Goal: Transaction & Acquisition: Purchase product/service

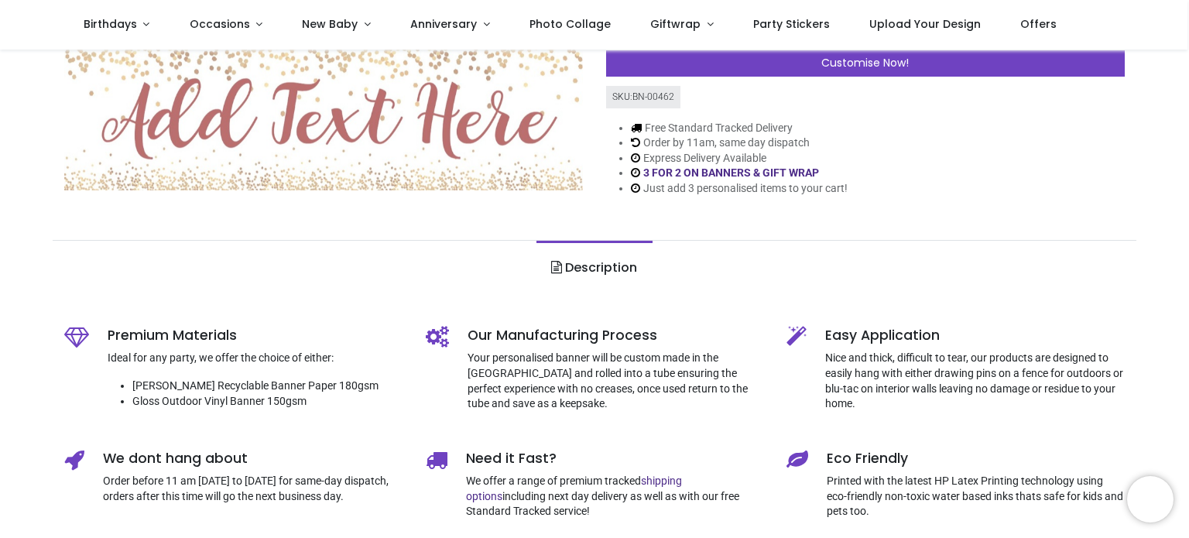
scroll to position [232, 0]
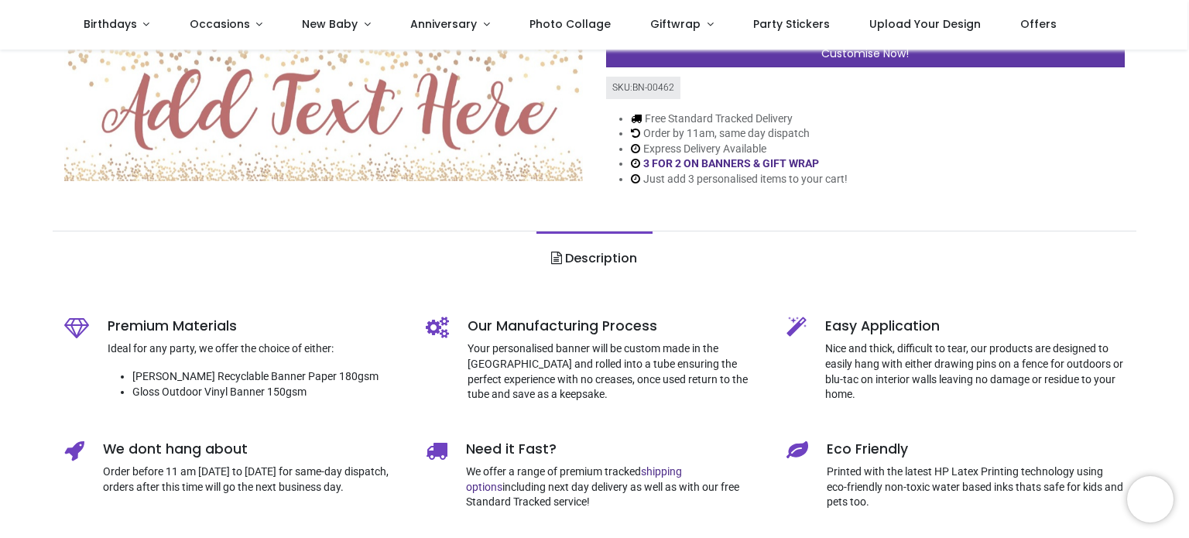
click at [787, 55] on div "Customise Now!" at bounding box center [865, 54] width 519 height 26
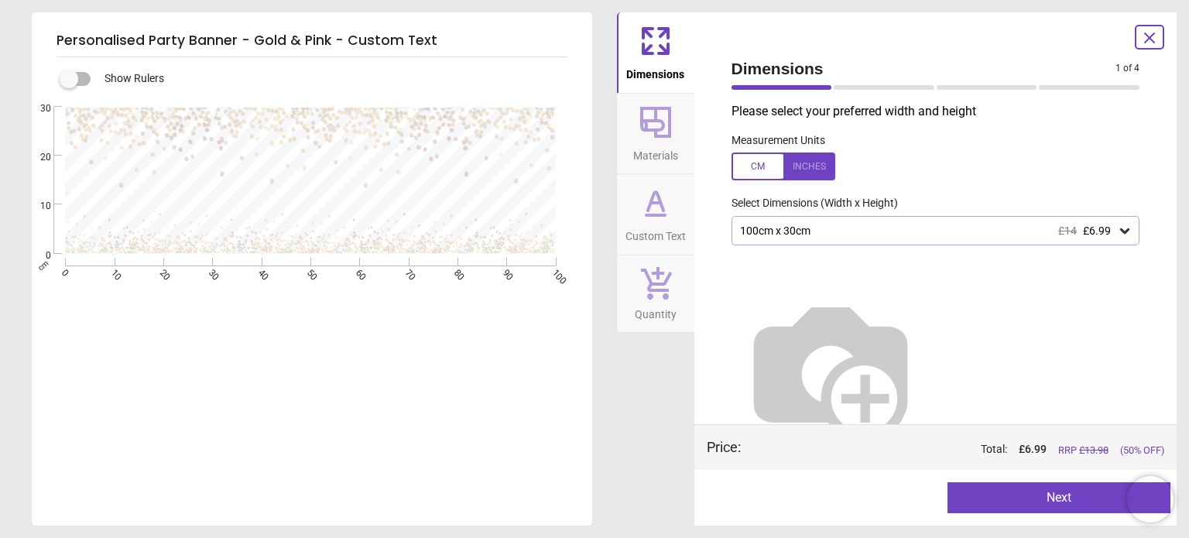
click at [844, 225] on div "100cm x 30cm £14 £6.99" at bounding box center [928, 231] width 379 height 13
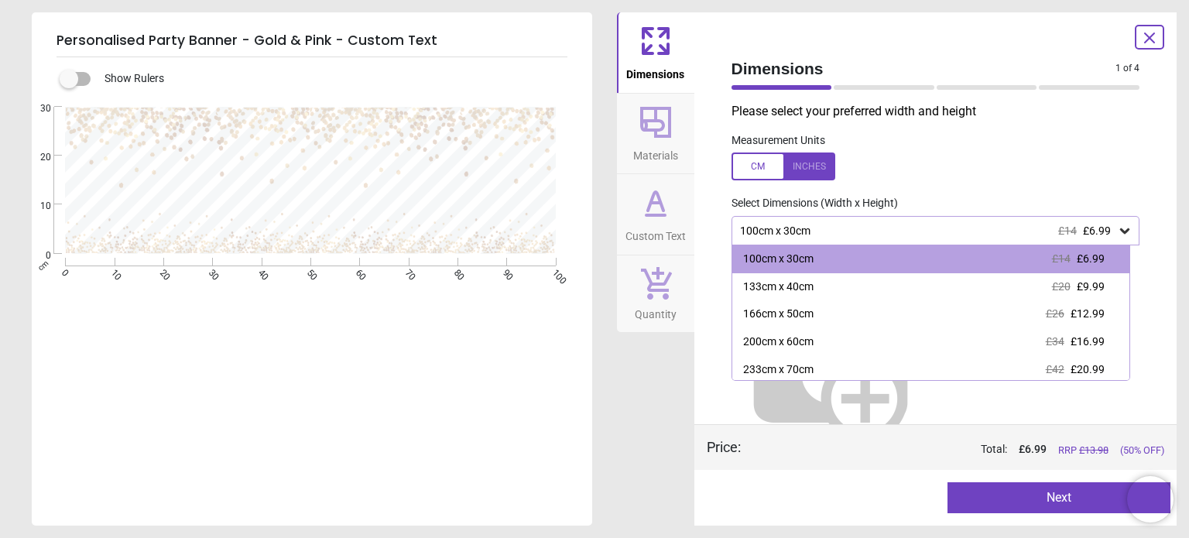
click at [844, 225] on div "100cm x 30cm £14 £6.99" at bounding box center [928, 231] width 379 height 13
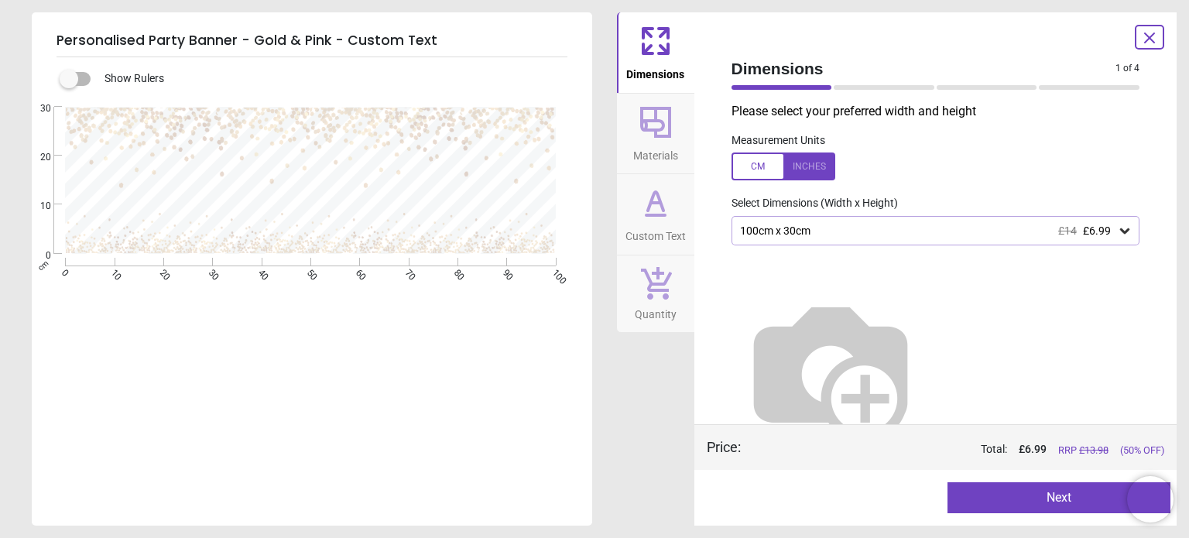
click at [1042, 494] on button "Next" at bounding box center [1059, 497] width 223 height 31
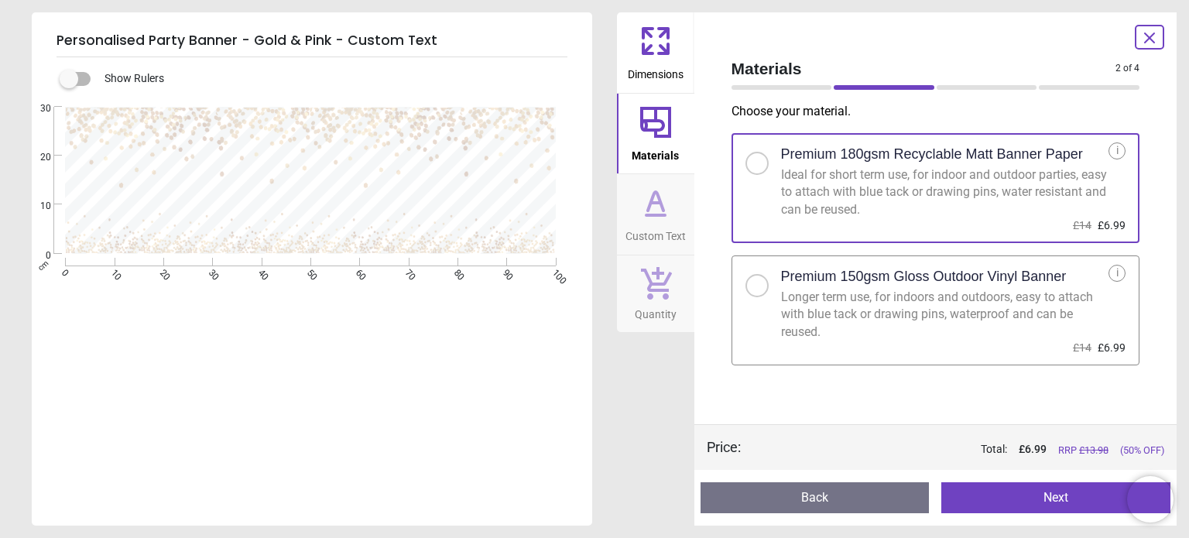
click at [853, 290] on div "Longer term use, for indoors and outdoors, easy to attach with blue tack or dra…" at bounding box center [945, 315] width 328 height 52
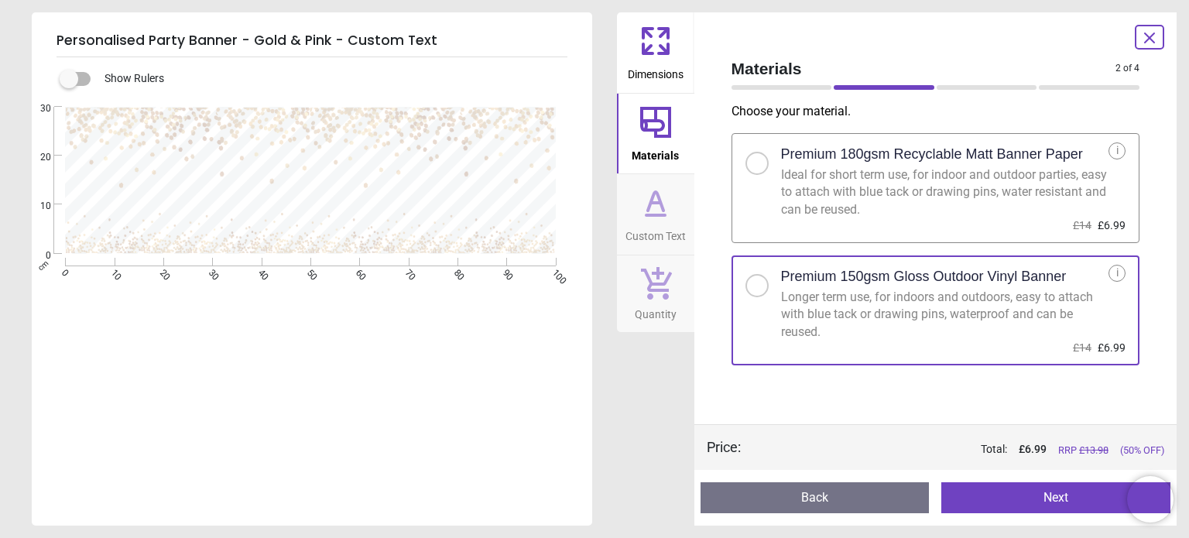
click at [1057, 505] on button "Next" at bounding box center [1055, 497] width 229 height 31
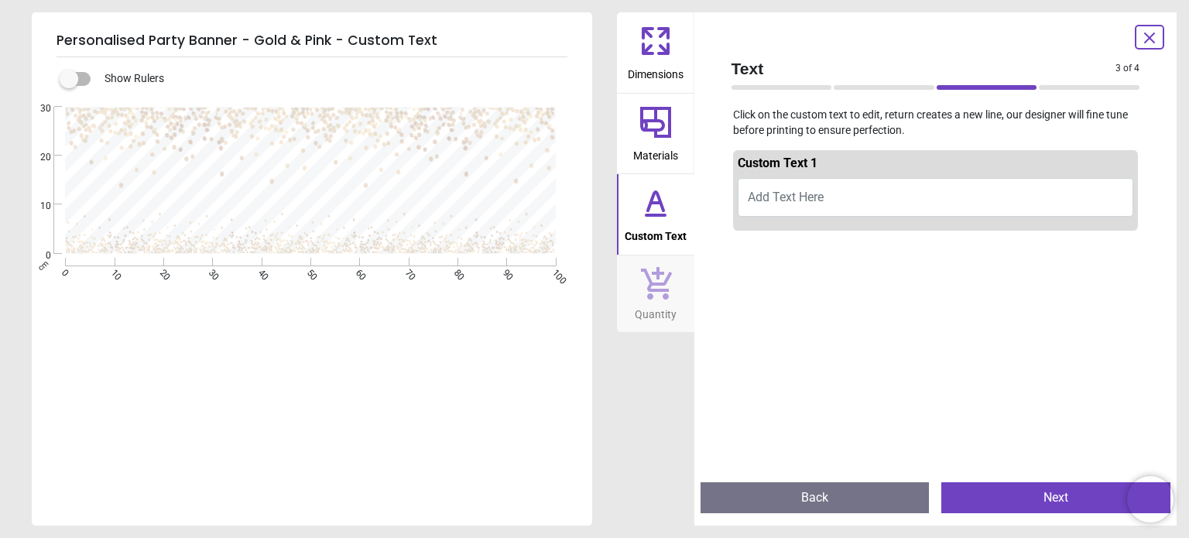
click at [895, 204] on button "Add Text Here" at bounding box center [936, 197] width 396 height 39
click at [896, 186] on button "Add Text Here" at bounding box center [936, 197] width 396 height 39
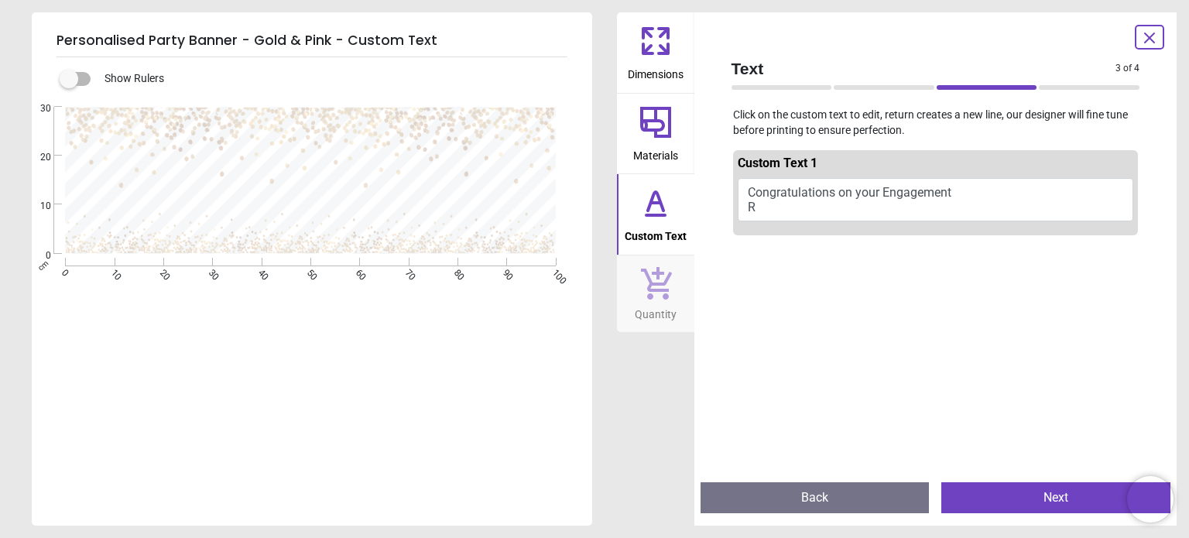
scroll to position [2, 0]
click at [838, 191] on button "Congratulations on your Engagement [PERSON_NAME] & [PERSON_NAME]" at bounding box center [936, 199] width 396 height 43
drag, startPoint x: 836, startPoint y: 194, endPoint x: 945, endPoint y: 190, distance: 108.5
click at [931, 190] on button "Congratulations on your Engagement [PERSON_NAME] & [PERSON_NAME]" at bounding box center [936, 199] width 396 height 43
click at [959, 190] on button "Congratulations on your Engagement [PERSON_NAME] & [PERSON_NAME]" at bounding box center [936, 199] width 396 height 43
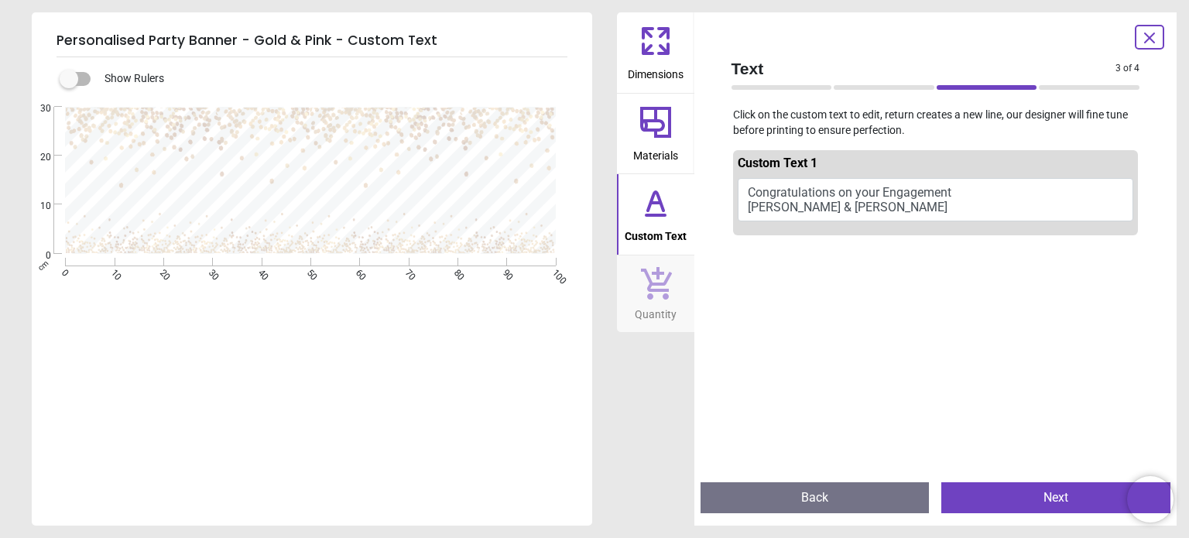
drag, startPoint x: 866, startPoint y: 209, endPoint x: 844, endPoint y: 209, distance: 21.7
click at [864, 209] on button "Congratulations on your Engagement [PERSON_NAME] & [PERSON_NAME]" at bounding box center [936, 199] width 396 height 43
click at [816, 209] on button "Congratulations on your Engagement [PERSON_NAME] & [PERSON_NAME]" at bounding box center [936, 199] width 396 height 43
click at [792, 205] on button "Congratulations on your Engagement [PERSON_NAME] & [PERSON_NAME]" at bounding box center [936, 199] width 396 height 43
click at [763, 197] on button "Congratulations on your Engagement [PERSON_NAME] & [PERSON_NAME]" at bounding box center [936, 199] width 396 height 43
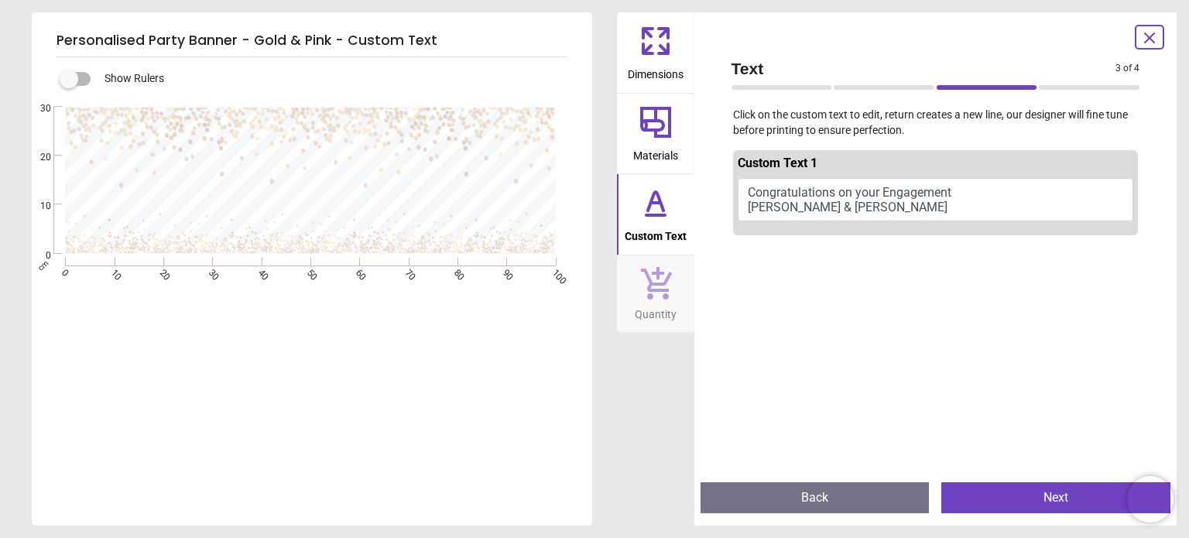
click at [763, 182] on button "Congratulations on your Engagement [PERSON_NAME] & [PERSON_NAME]" at bounding box center [936, 199] width 396 height 43
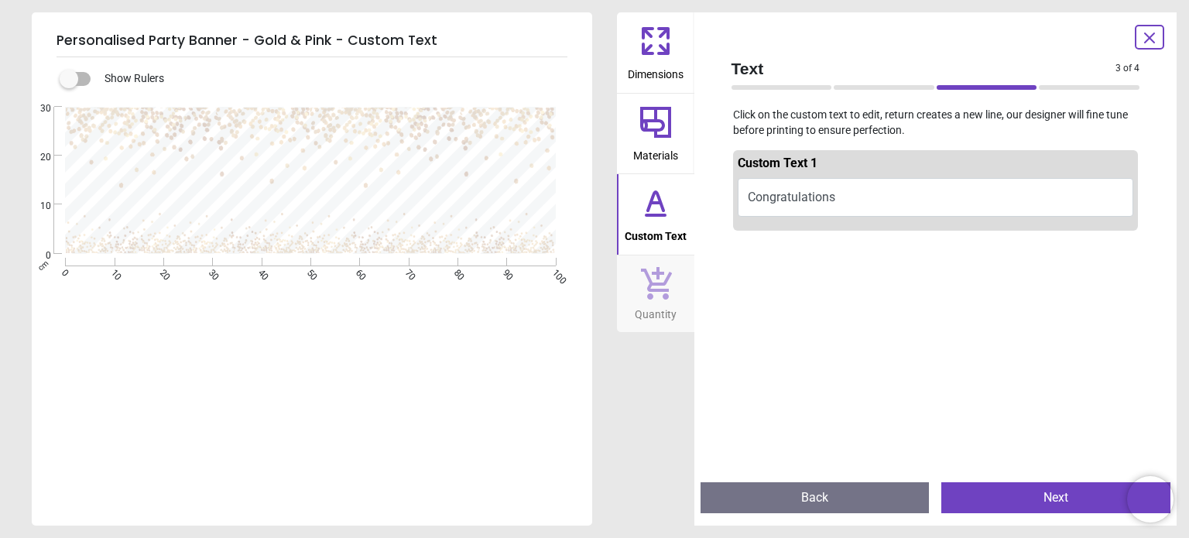
scroll to position [3, 0]
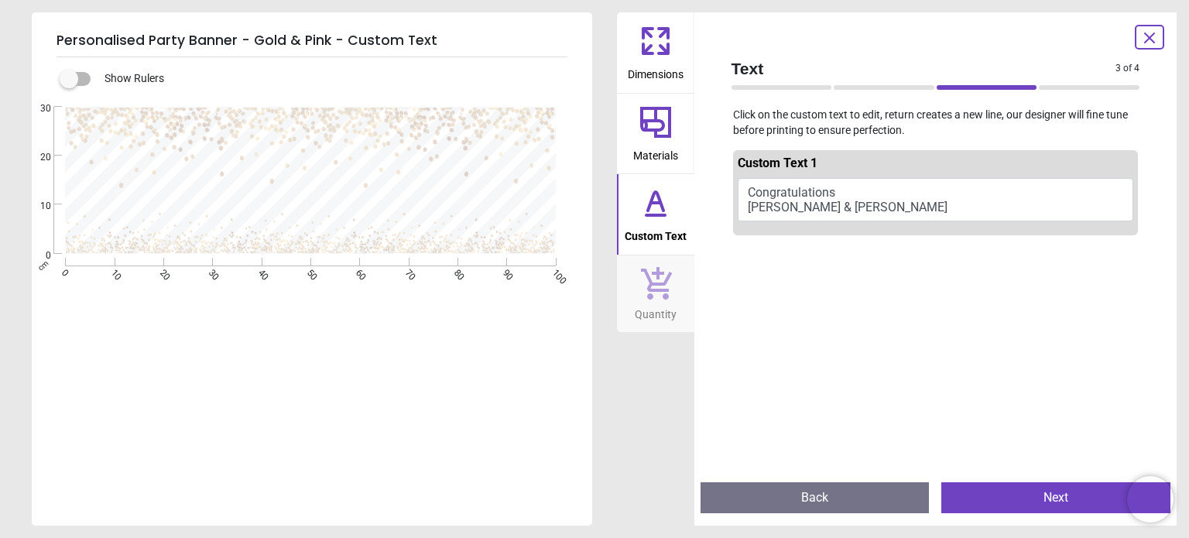
type textarea "**********"
click at [827, 190] on button "Congratulations [PERSON_NAME] & [PERSON_NAME]" at bounding box center [936, 199] width 396 height 43
drag, startPoint x: 827, startPoint y: 190, endPoint x: 729, endPoint y: 198, distance: 97.9
click at [729, 198] on div "Custom Text 1 Congratulations [PERSON_NAME] & [PERSON_NAME]" at bounding box center [936, 306] width 434 height 327
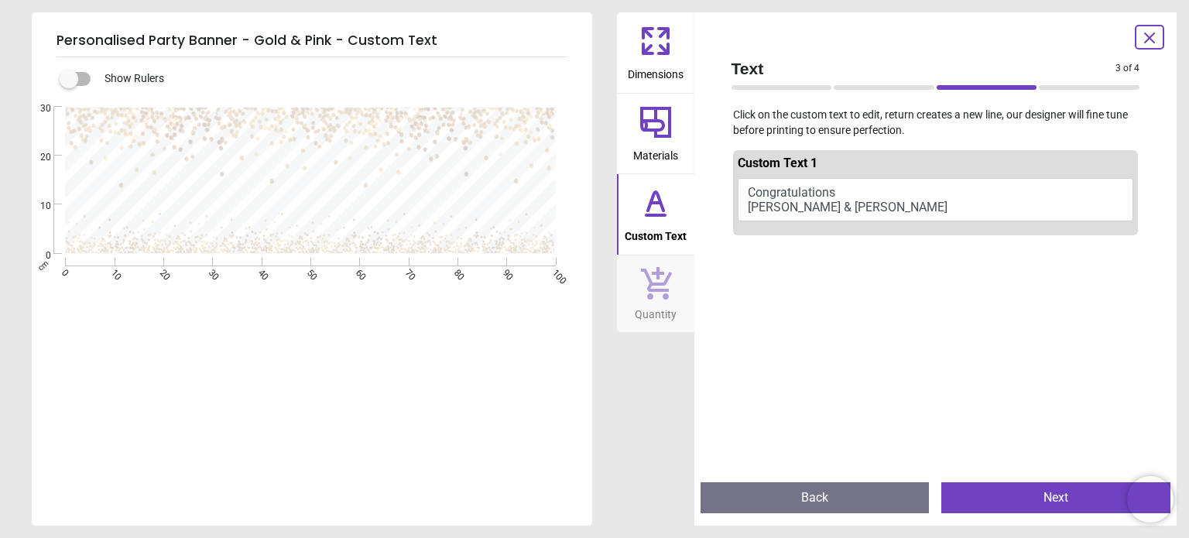
click at [739, 206] on button "Congratulations [PERSON_NAME] & [PERSON_NAME]" at bounding box center [936, 199] width 396 height 43
click at [747, 207] on button "Congratulations [PERSON_NAME] & [PERSON_NAME]" at bounding box center [936, 199] width 396 height 43
click at [818, 205] on button "Congratulations [PERSON_NAME] & [PERSON_NAME] Engagement" at bounding box center [936, 199] width 396 height 43
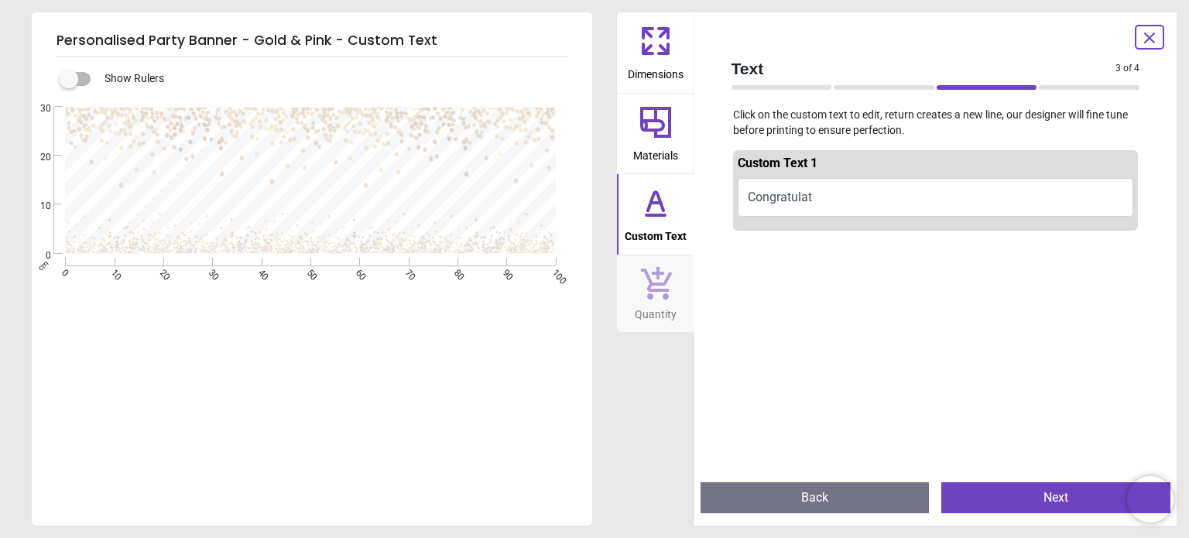
type textarea "*"
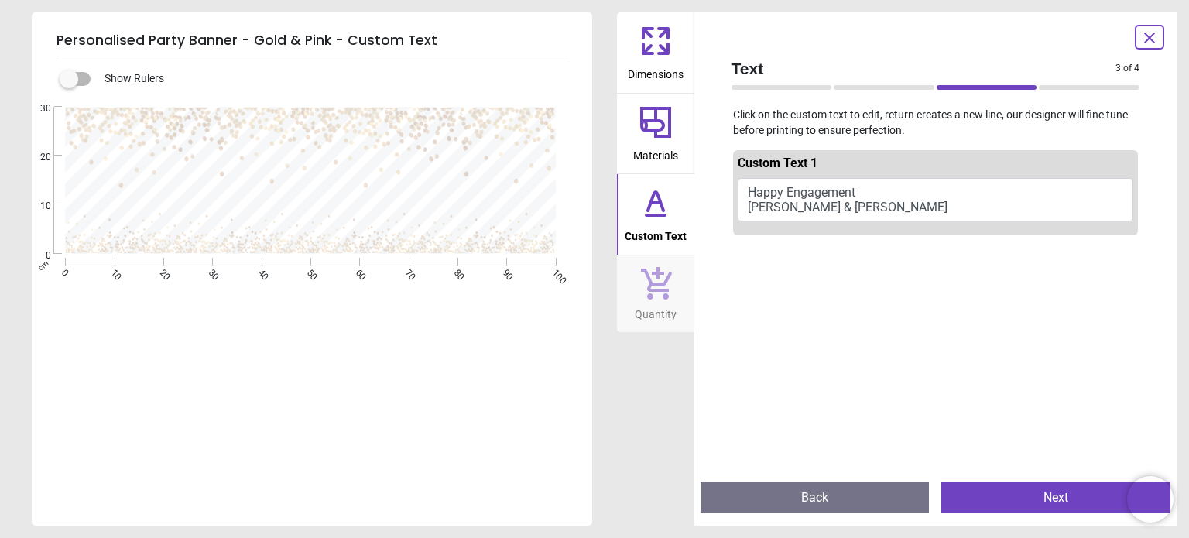
type textarea "**********"
click at [1028, 500] on button "Next" at bounding box center [1055, 497] width 229 height 31
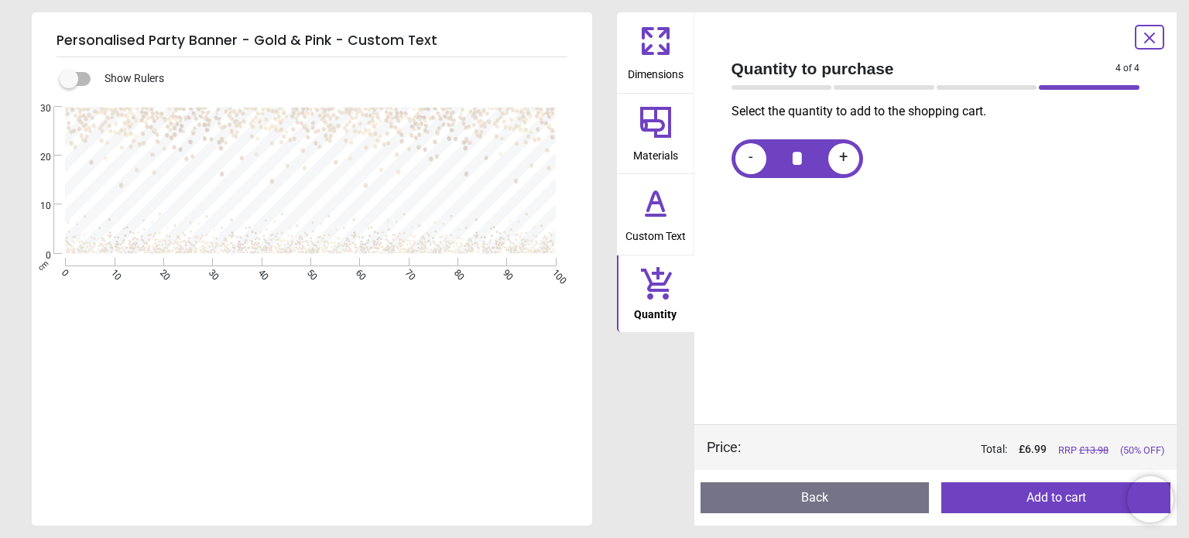
click at [852, 163] on div "+" at bounding box center [843, 158] width 31 height 31
type input "*"
click at [1037, 492] on button "Add to cart" at bounding box center [1055, 497] width 229 height 31
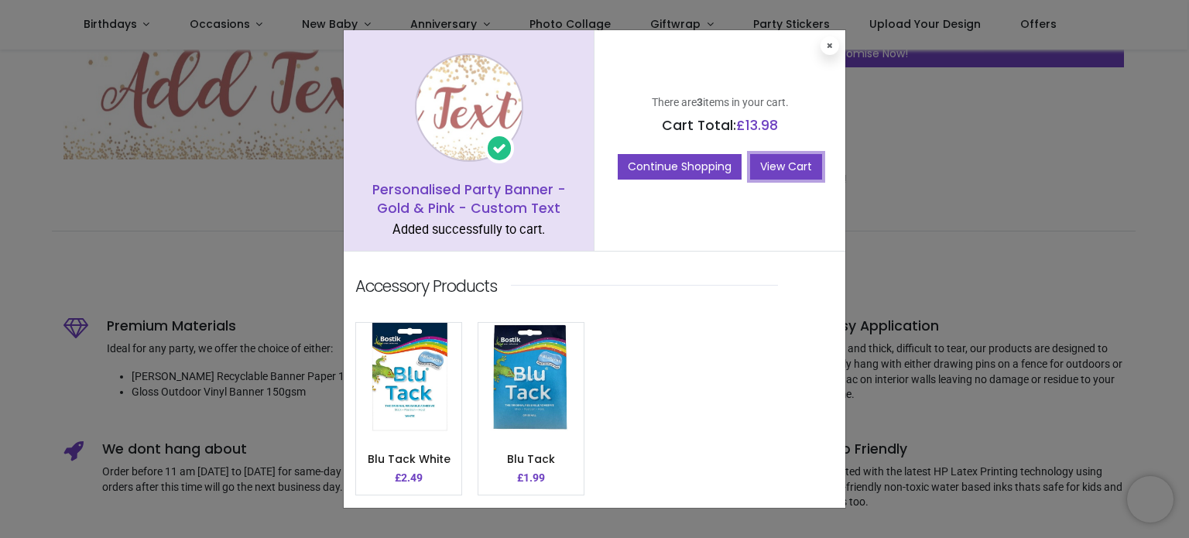
click at [777, 159] on link "View Cart" at bounding box center [786, 167] width 72 height 26
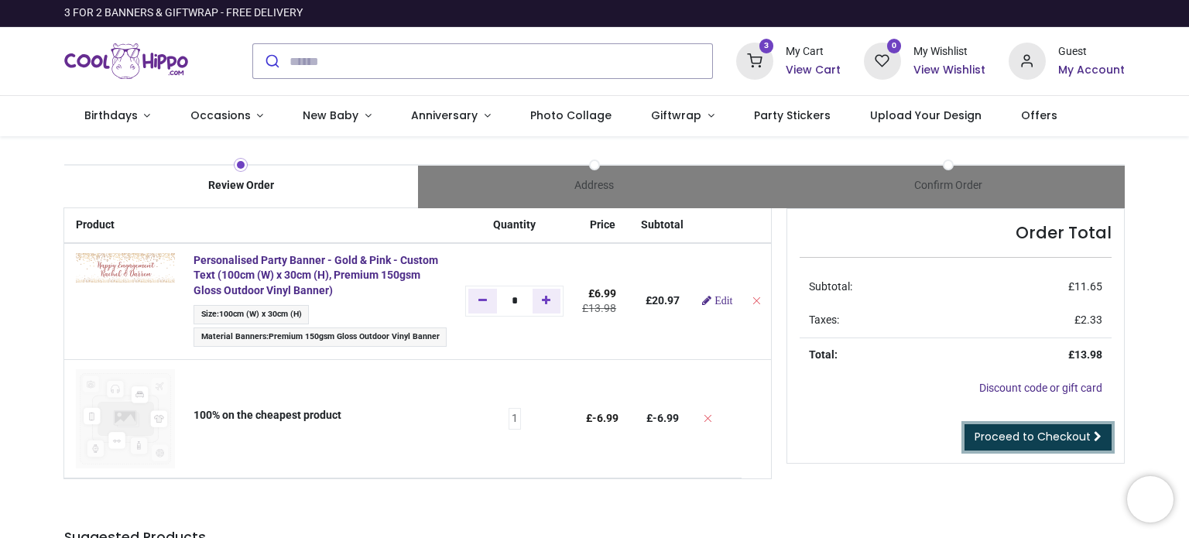
click at [1035, 436] on span "Proceed to Checkout" at bounding box center [1033, 436] width 116 height 15
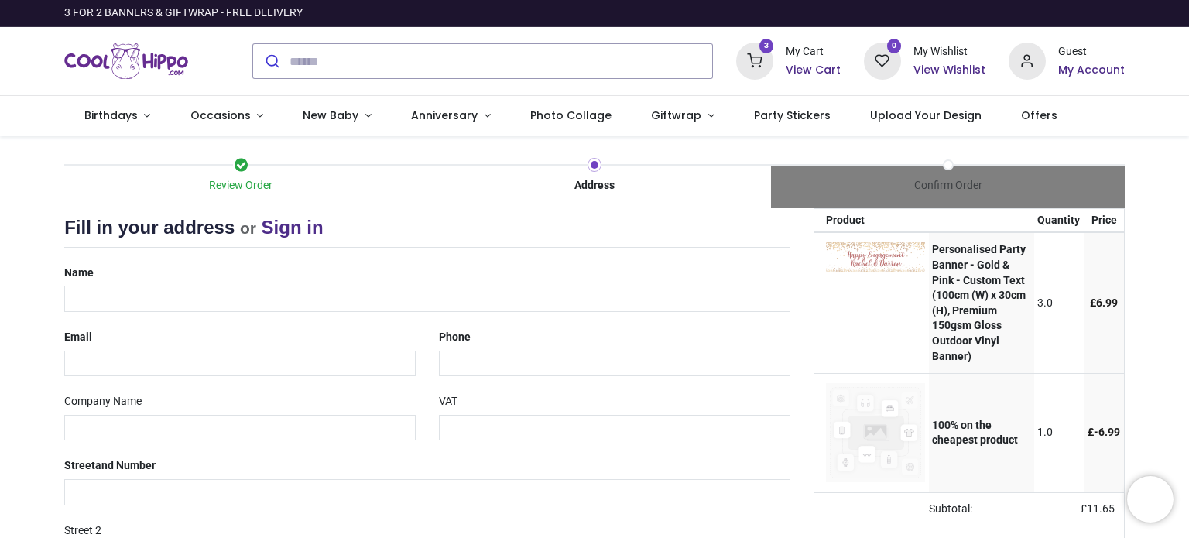
select select "***"
